Goal: Information Seeking & Learning: Learn about a topic

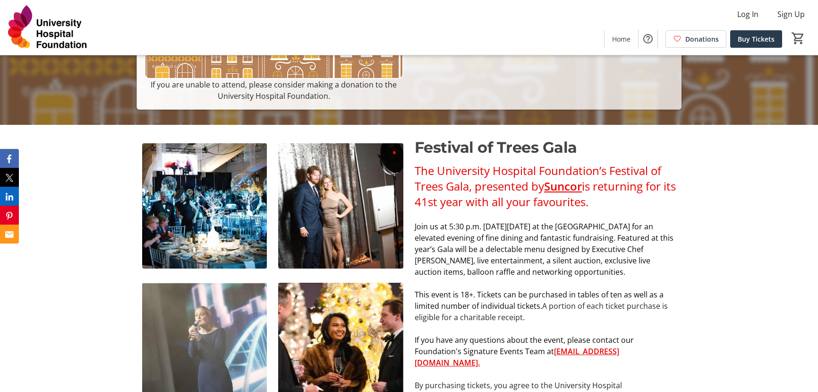
scroll to position [283, 0]
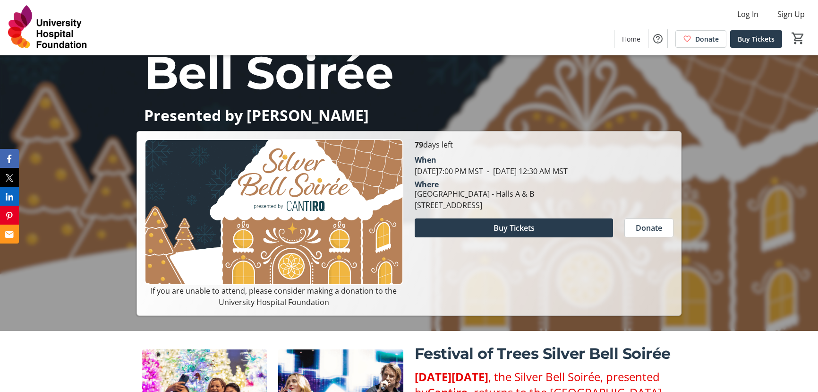
scroll to position [236, 0]
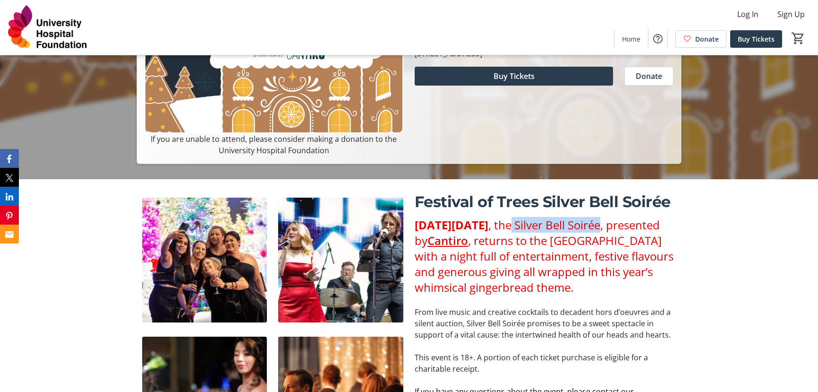
drag, startPoint x: 442, startPoint y: 239, endPoint x: 607, endPoint y: 226, distance: 165.9
click at [607, 226] on span ", the Silver Bell Soirée, presented by" at bounding box center [537, 232] width 245 height 31
drag, startPoint x: 418, startPoint y: 222, endPoint x: 543, endPoint y: 303, distance: 149.4
click at [543, 295] on p "On Friday, November 28, 2025 , the Silver Bell Soirée, presented by Cantiro , r…" at bounding box center [545, 256] width 261 height 78
copy p "On Friday, November 28, 2025 , the Silver Bell Soirée, presented by Cantiro , r…"
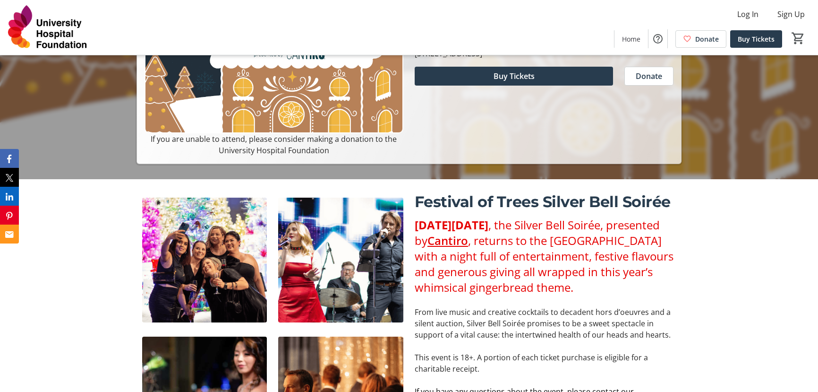
click at [535, 339] on p "From live music and creative cocktails to decadent hors d’oeuvres and a silent …" at bounding box center [545, 323] width 261 height 34
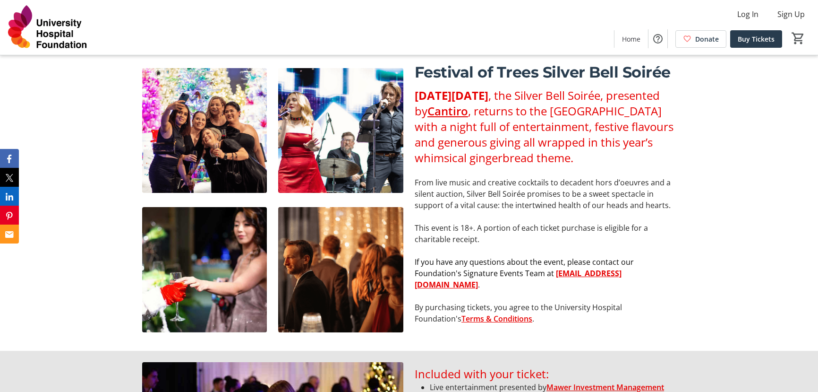
scroll to position [378, 0]
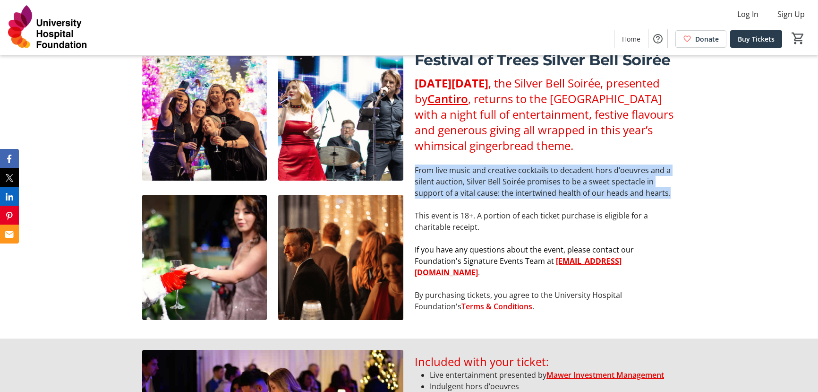
drag, startPoint x: 670, startPoint y: 211, endPoint x: 416, endPoint y: 189, distance: 255.1
click at [416, 189] on p "From live music and creative cocktails to decadent hors d’oeuvres and a silent …" at bounding box center [545, 181] width 261 height 34
copy p "From live music and creative cocktails to decadent hors d’oeuvres and a silent …"
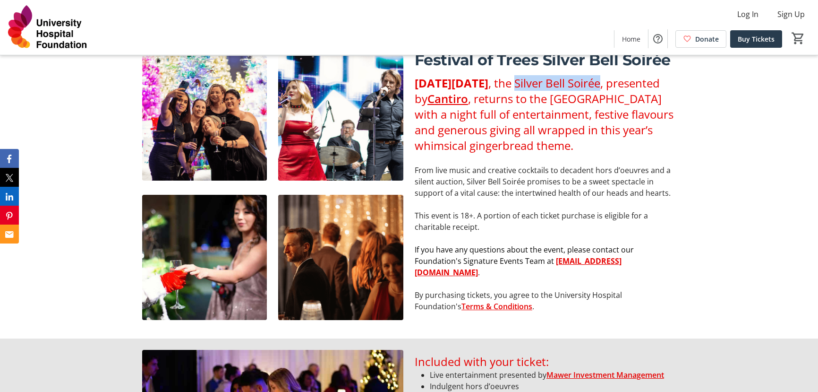
drag, startPoint x: 445, startPoint y: 101, endPoint x: 611, endPoint y: 85, distance: 167.1
click at [611, 85] on span ", the Silver Bell Soirée, presented by" at bounding box center [537, 90] width 245 height 31
copy span "Silver Bell Soirée"
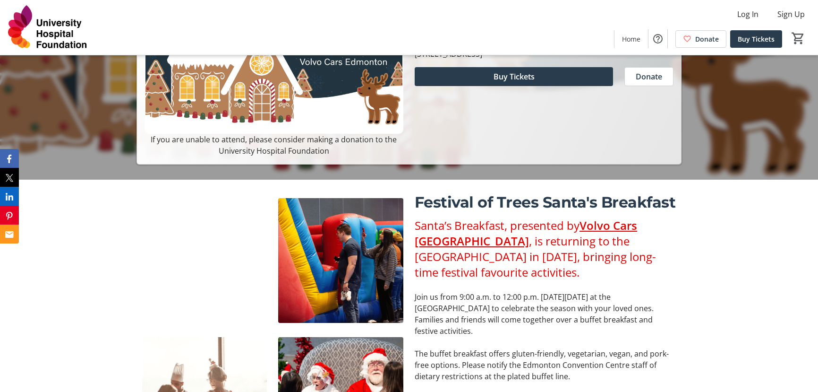
scroll to position [236, 0]
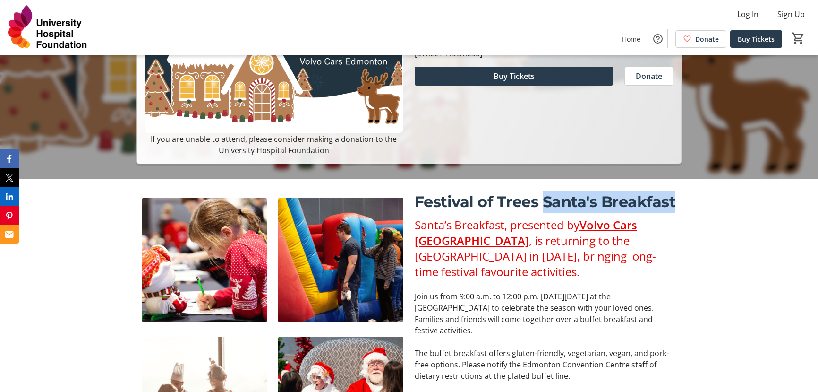
drag, startPoint x: 600, startPoint y: 198, endPoint x: 545, endPoint y: 197, distance: 55.3
click at [545, 197] on div "Festival of Trees Santa's Breakfast Santa’s Breakfast, presented by Volvo Cars …" at bounding box center [409, 329] width 818 height 301
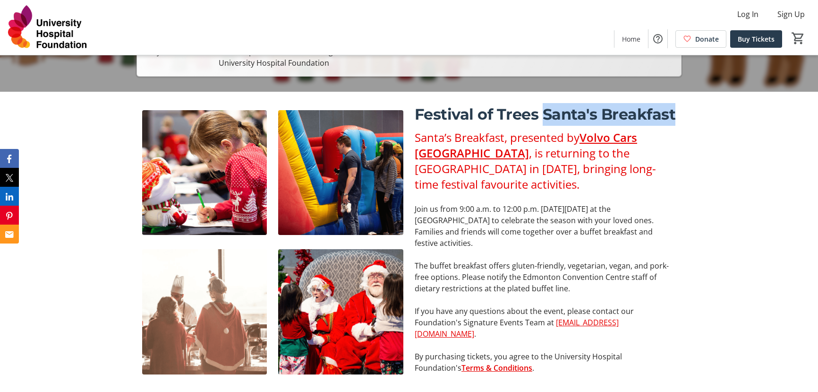
scroll to position [331, 0]
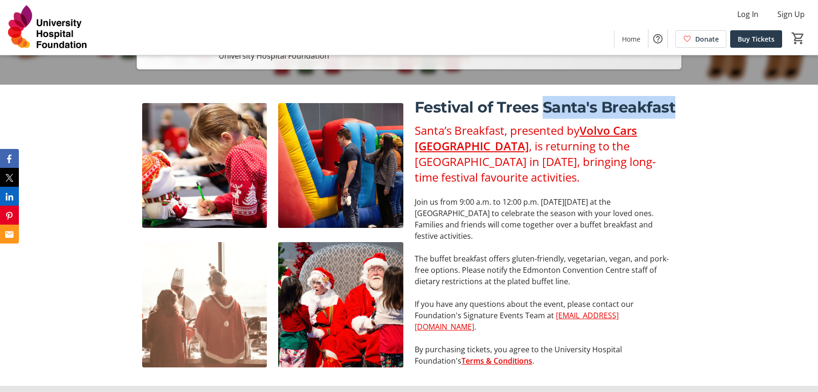
drag, startPoint x: 483, startPoint y: 239, endPoint x: 431, endPoint y: 226, distance: 53.5
click at [431, 226] on p "Join us from 9:00 a.m. to 12:00 p.m. [DATE][DATE] at the [GEOGRAPHIC_DATA] to c…" at bounding box center [545, 218] width 261 height 45
click at [558, 240] on div "Santa’s Breakfast, presented by Volvo Cars Edmonton , is returning to the [GEOG…" at bounding box center [545, 244] width 261 height 244
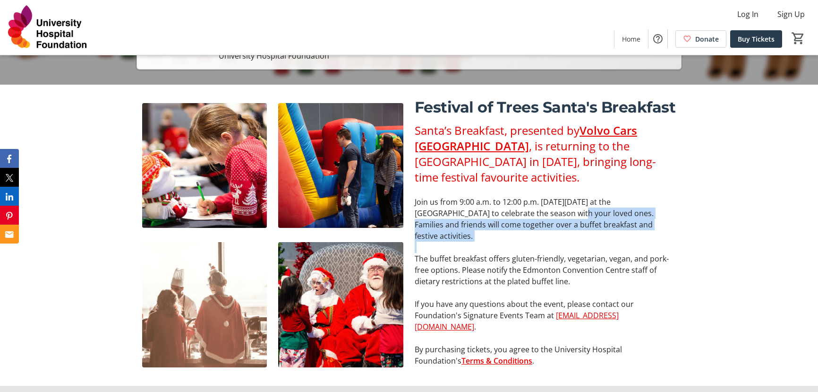
drag, startPoint x: 530, startPoint y: 212, endPoint x: 571, endPoint y: 249, distance: 54.9
click at [571, 249] on div "Santa’s Breakfast, presented by Volvo Cars Edmonton , is returning to the [GEOG…" at bounding box center [545, 244] width 261 height 244
copy p "celebrate the season with your loved ones. Families and friends will come toget…"
